Goal: Information Seeking & Learning: Understand process/instructions

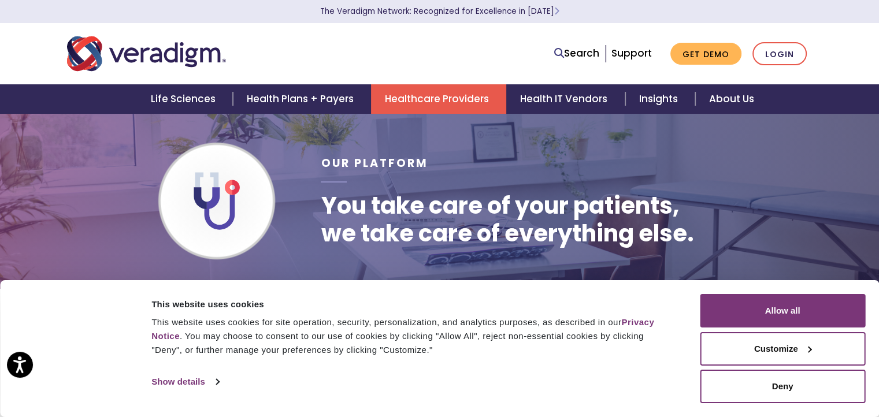
click at [276, 192] on img at bounding box center [216, 201] width 173 height 58
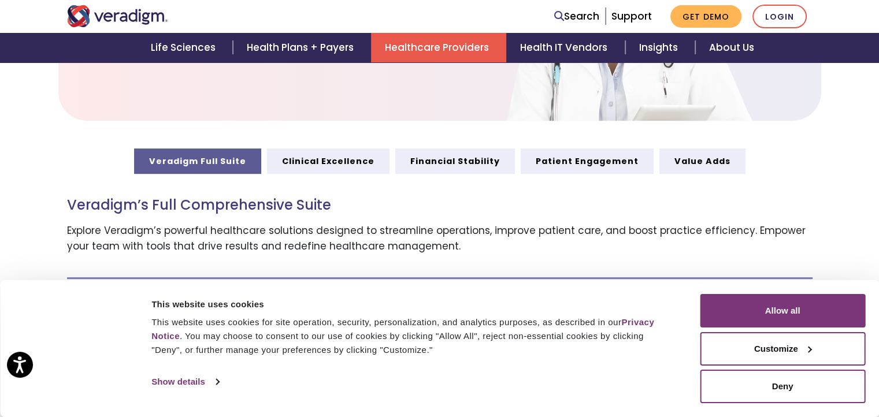
scroll to position [578, 0]
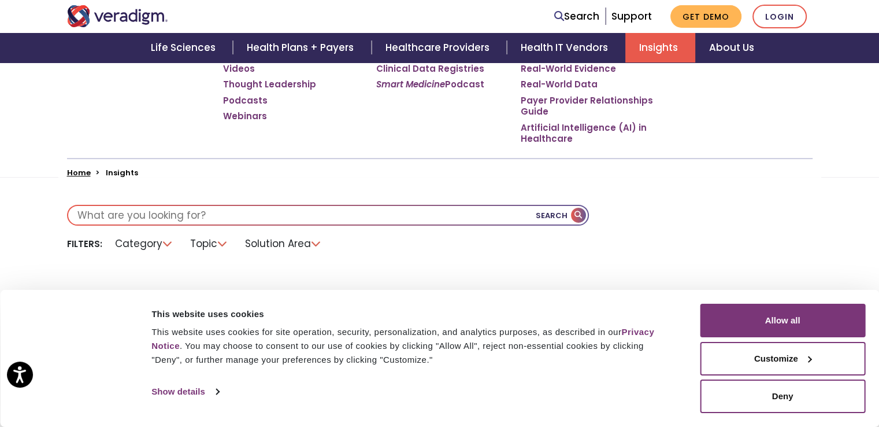
scroll to position [254, 0]
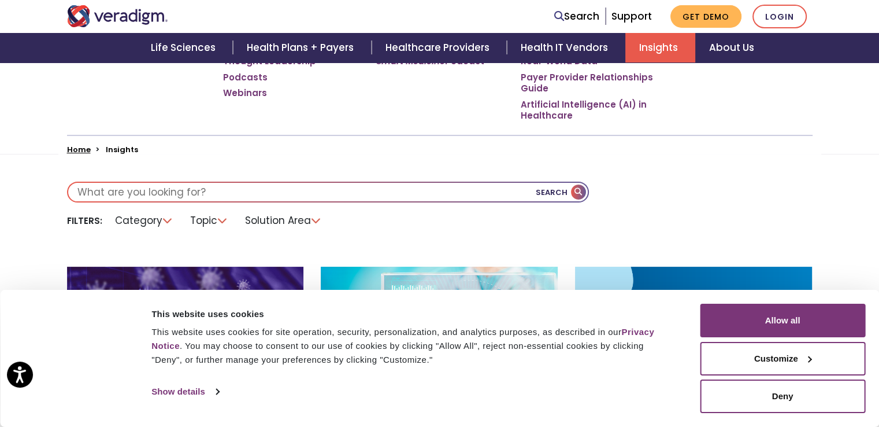
click at [238, 190] on input "text" at bounding box center [328, 192] width 520 height 19
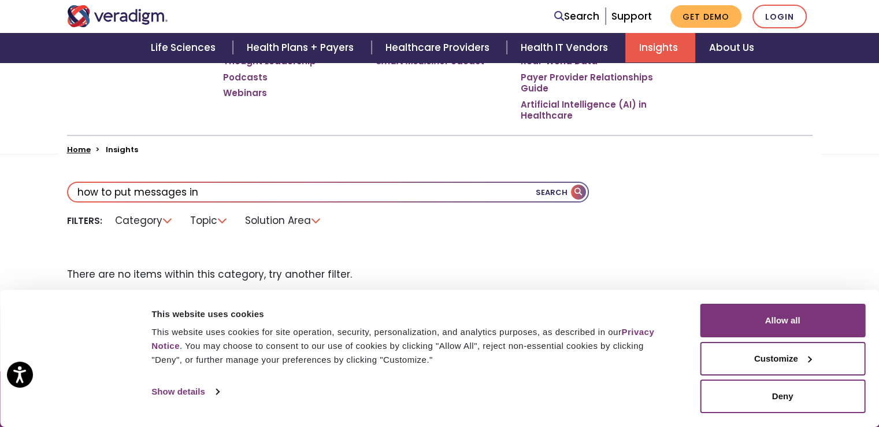
type input "how to put messages in"
click at [574, 188] on button "Search" at bounding box center [562, 192] width 52 height 19
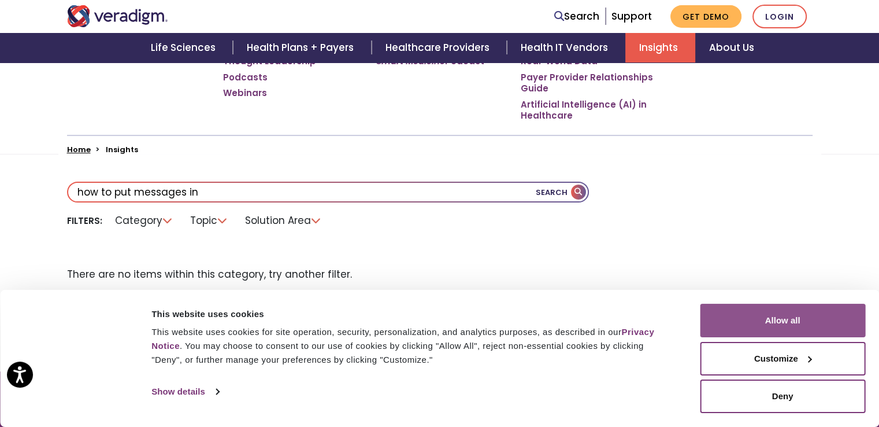
click at [800, 322] on button "Allow all" at bounding box center [782, 321] width 165 height 34
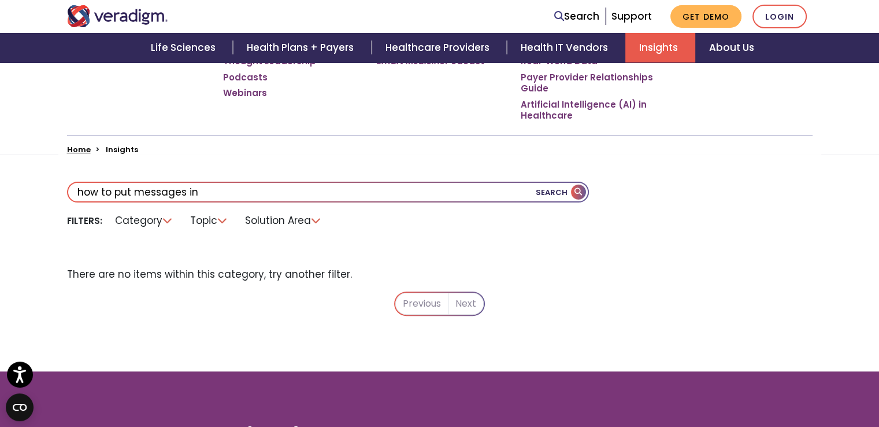
click at [575, 194] on button "Search" at bounding box center [562, 192] width 52 height 19
click at [580, 188] on button "Search" at bounding box center [562, 192] width 52 height 19
click at [460, 302] on li "Next" at bounding box center [466, 304] width 35 height 22
drag, startPoint x: 148, startPoint y: 220, endPoint x: 167, endPoint y: 221, distance: 19.1
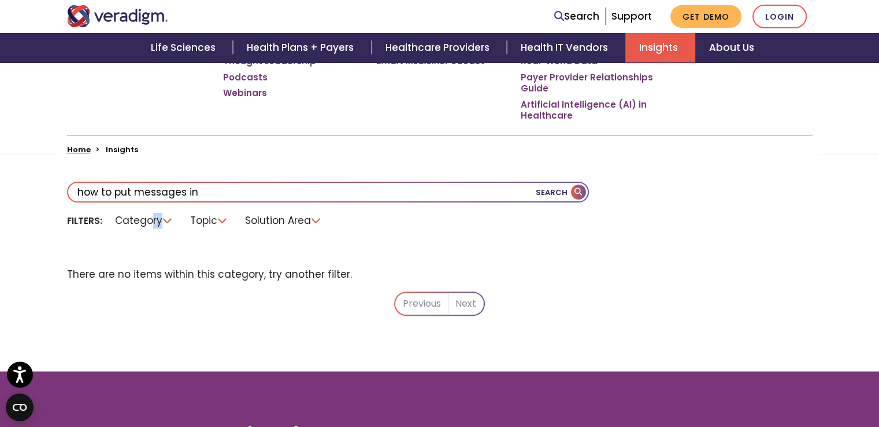
click at [167, 221] on li "Category" at bounding box center [144, 221] width 72 height 18
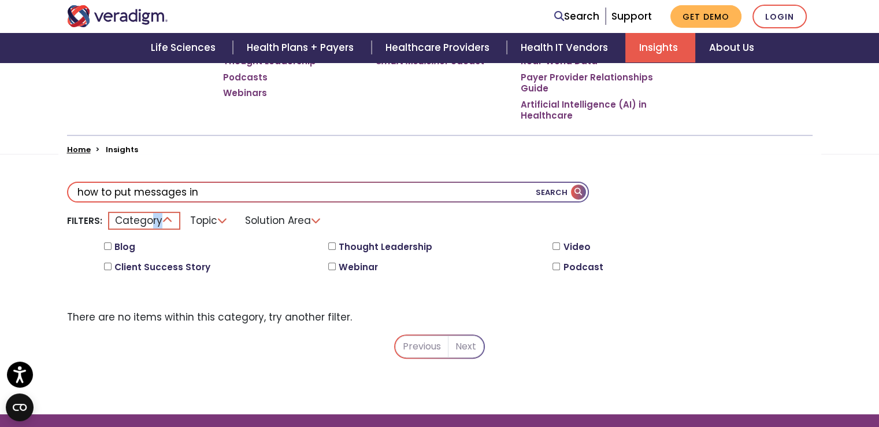
click at [167, 221] on li "Category" at bounding box center [144, 221] width 72 height 18
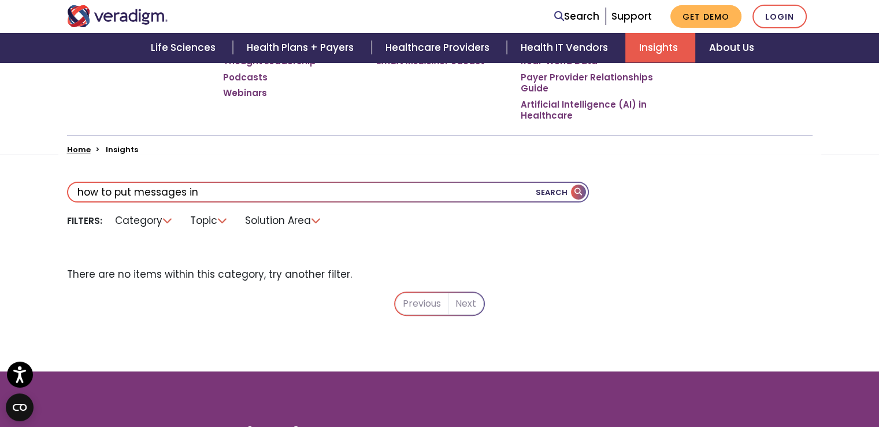
click at [167, 221] on li "Category" at bounding box center [144, 221] width 72 height 18
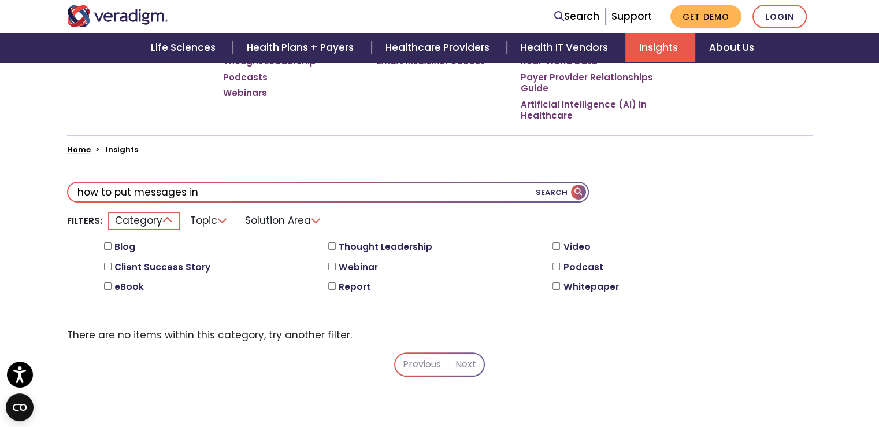
click at [316, 219] on li "Solution Area" at bounding box center [283, 221] width 91 height 18
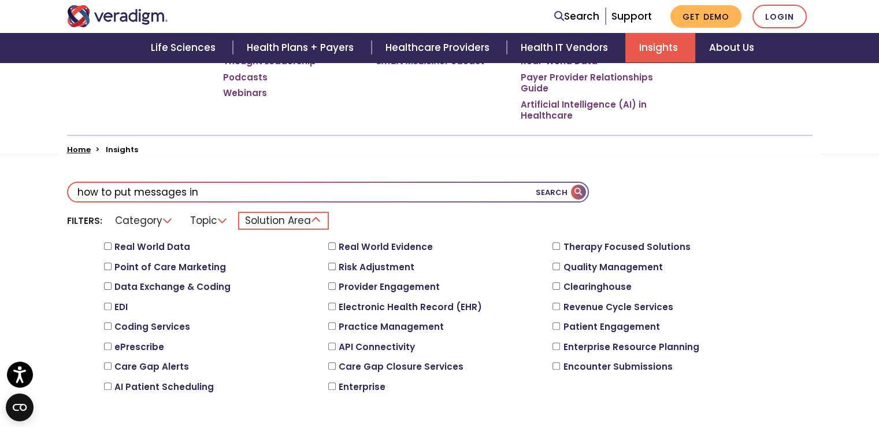
click at [331, 305] on input "Electronic Health Record (EHR)" at bounding box center [332, 306] width 8 height 8
checkbox input "true"
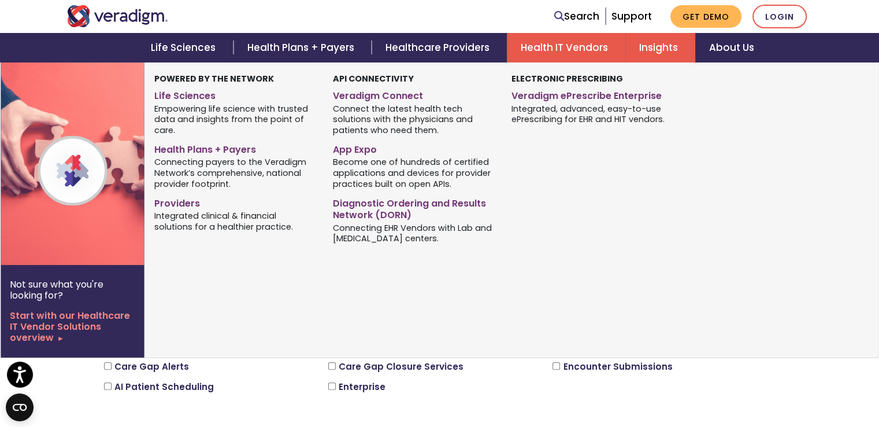
click at [580, 53] on link "Health IT Vendors" at bounding box center [566, 47] width 119 height 29
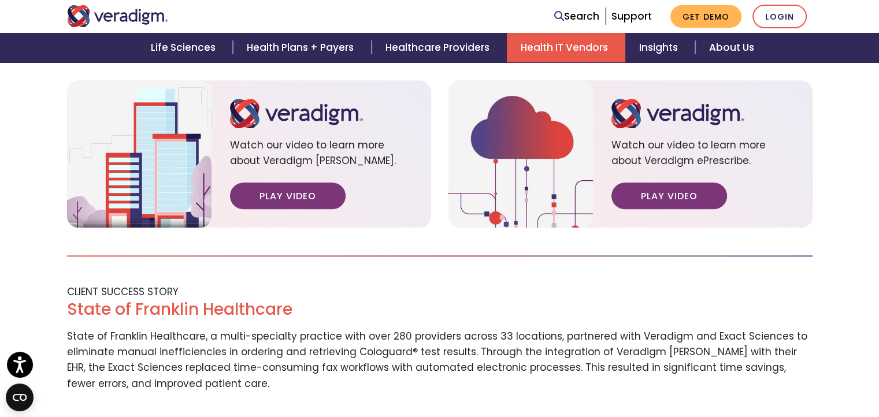
scroll to position [1178, 0]
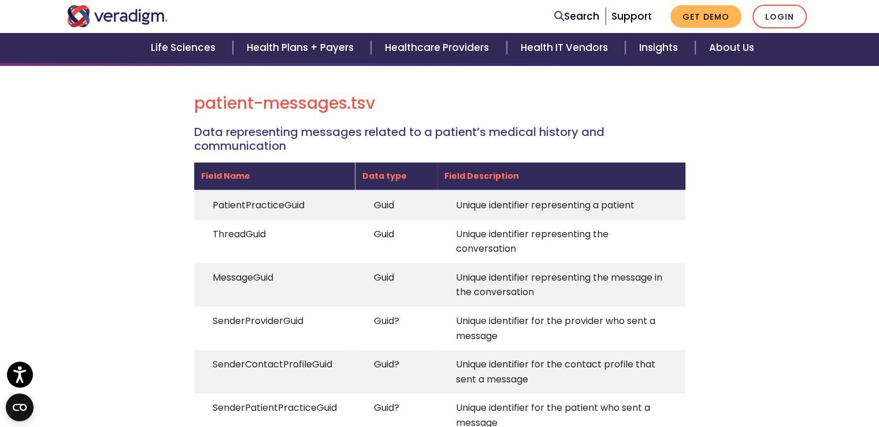
scroll to position [139, 0]
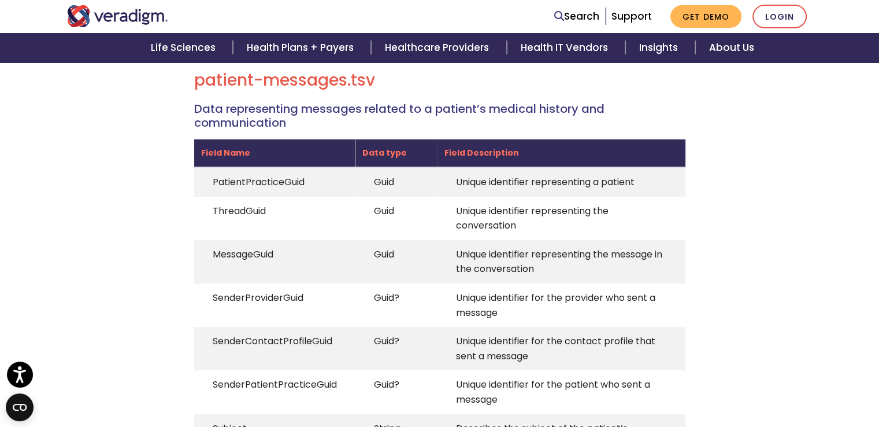
click at [241, 253] on td "MessageGuid" at bounding box center [274, 261] width 161 height 43
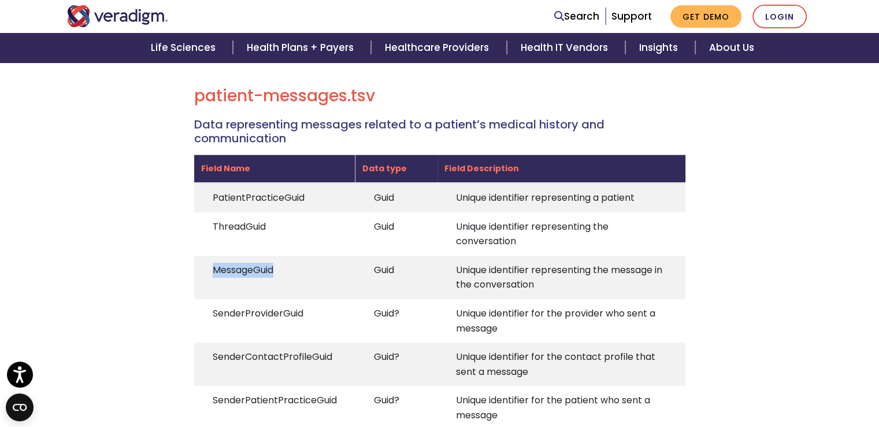
scroll to position [77, 0]
